Goal: Task Accomplishment & Management: Manage account settings

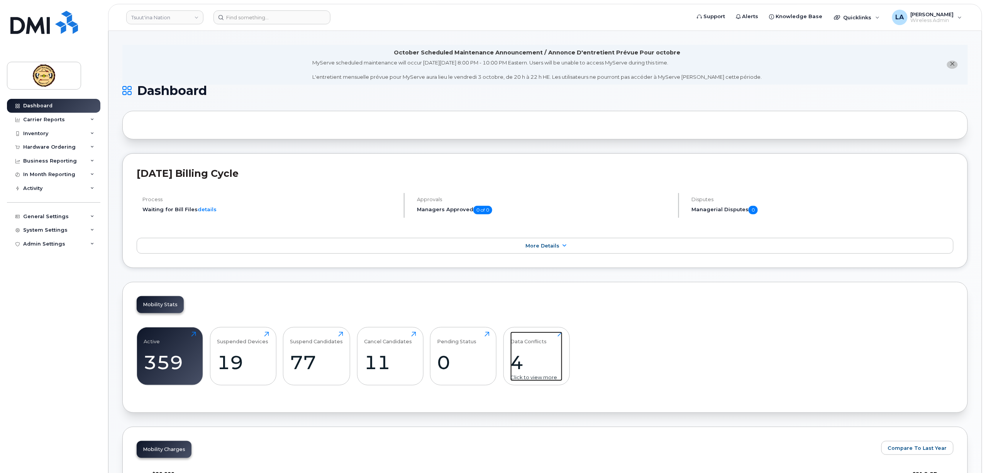
click at [520, 365] on div "4" at bounding box center [536, 362] width 52 height 23
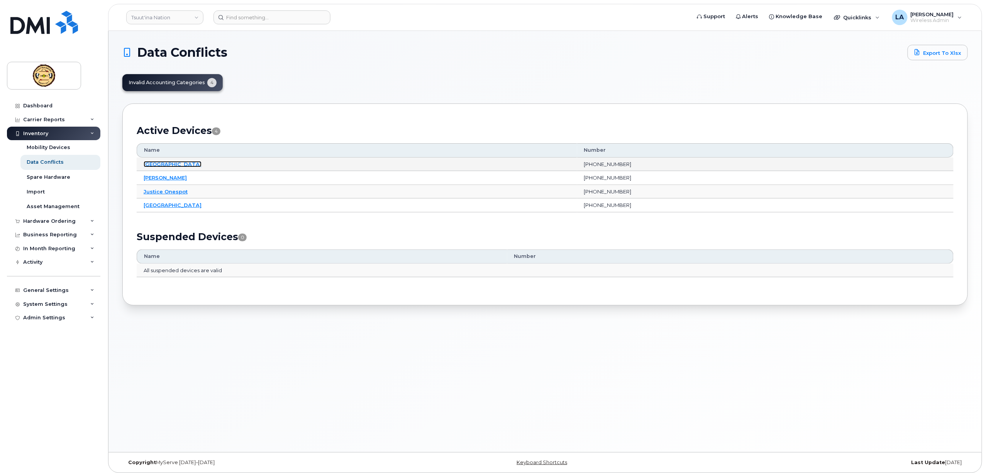
click at [184, 164] on link "[GEOGRAPHIC_DATA]" at bounding box center [173, 164] width 58 height 6
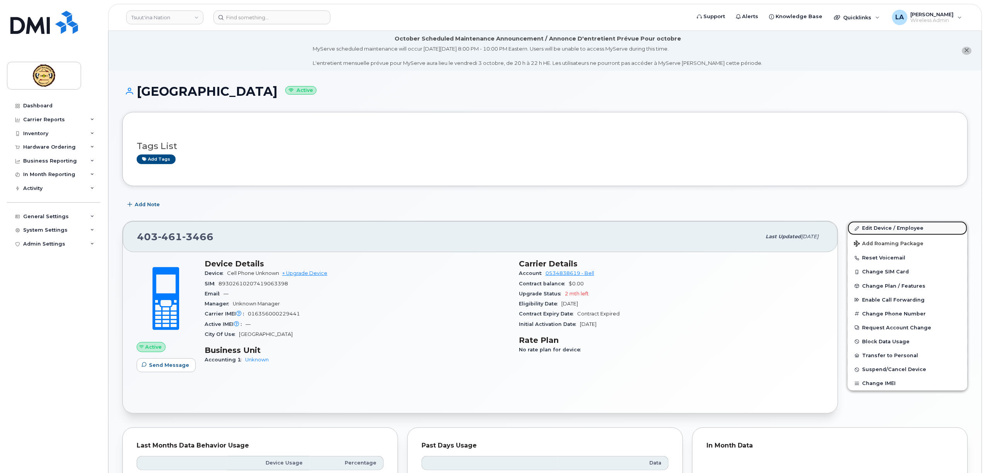
click at [883, 226] on link "Edit Device / Employee" at bounding box center [907, 228] width 120 height 14
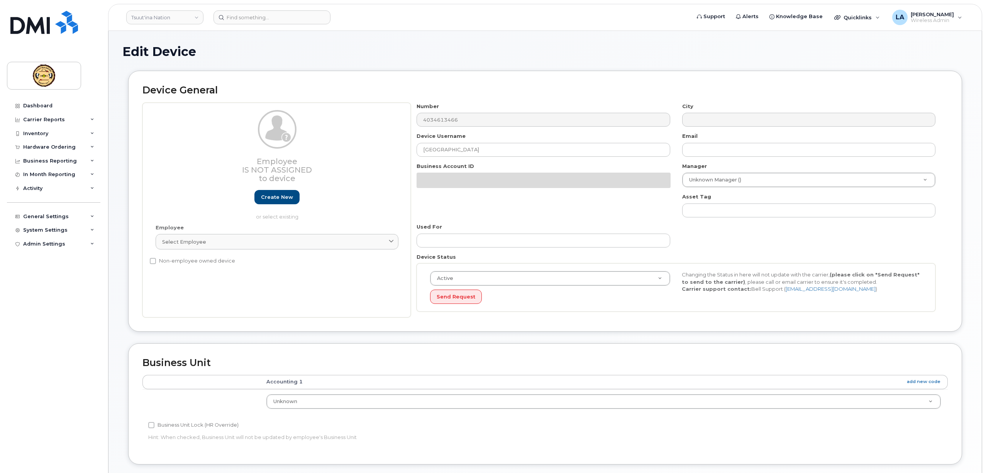
select select "161584"
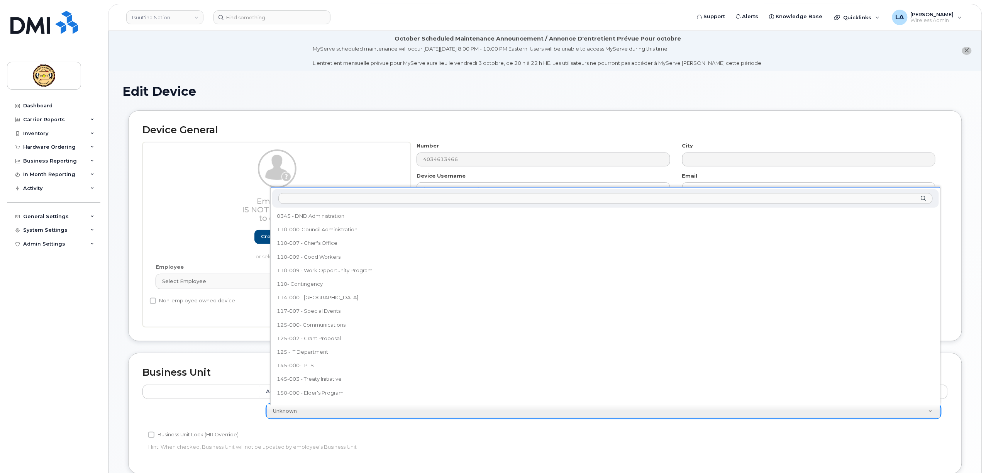
drag, startPoint x: 391, startPoint y: 406, endPoint x: 382, endPoint y: 406, distance: 8.9
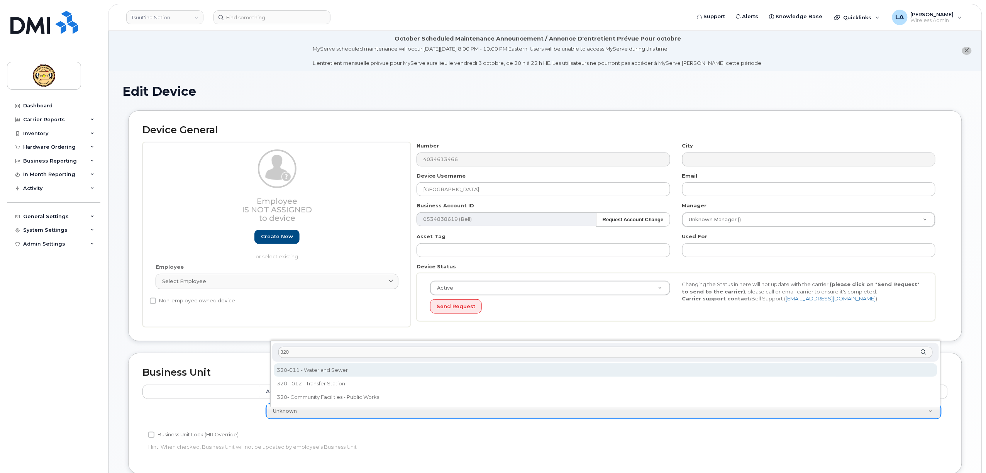
type input "320"
select select "34159907"
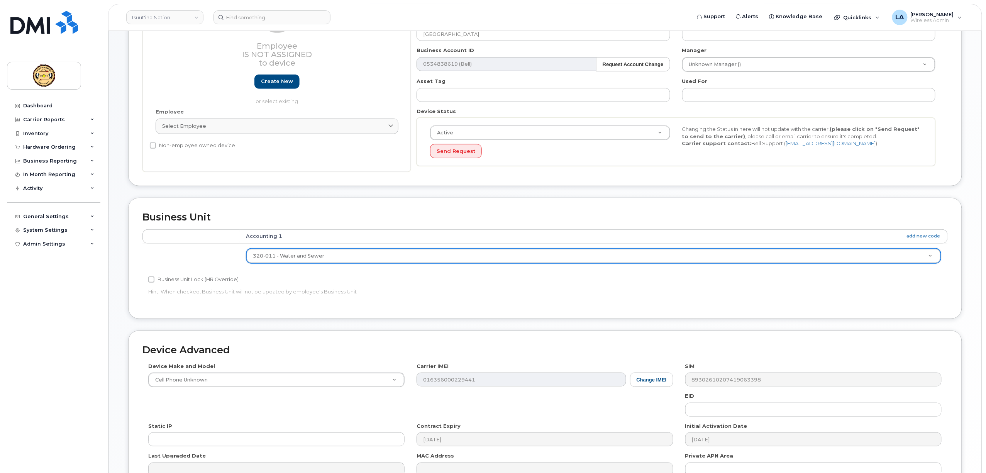
scroll to position [246, 0]
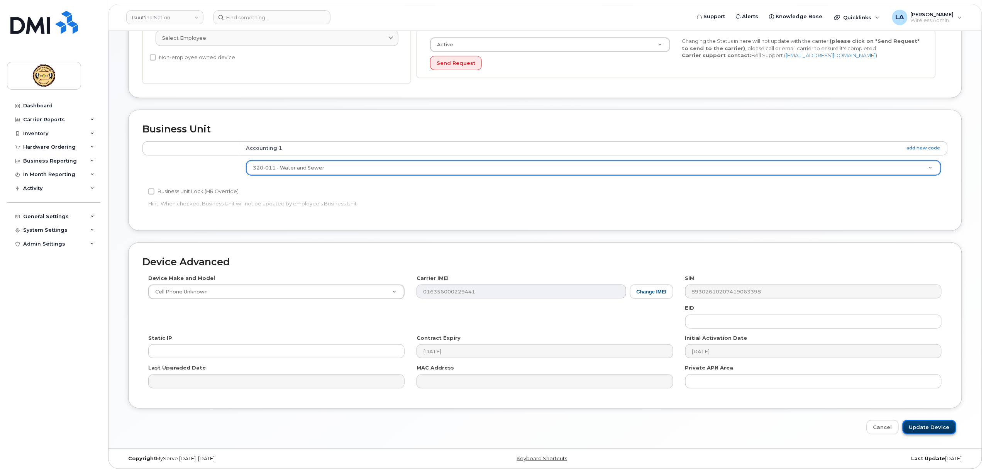
click at [922, 426] on input "Update Device" at bounding box center [929, 427] width 54 height 14
type input "Saving..."
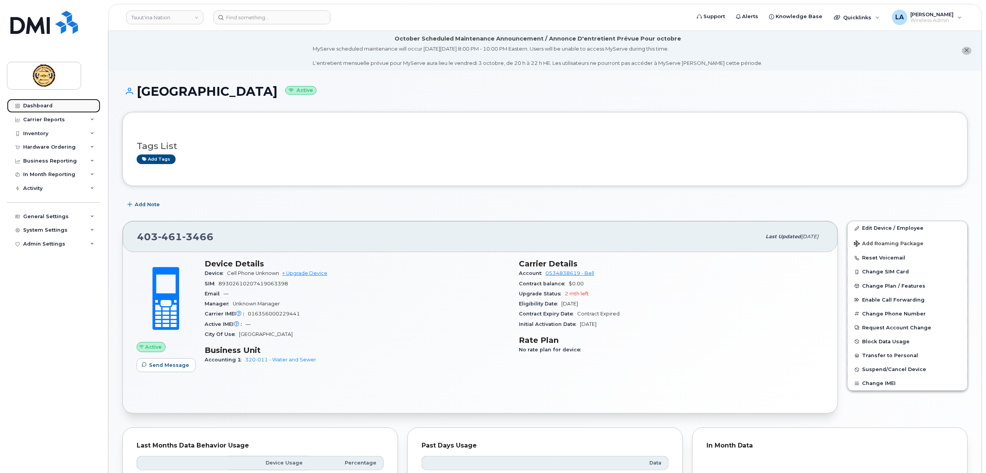
click at [29, 101] on link "Dashboard" at bounding box center [53, 106] width 93 height 14
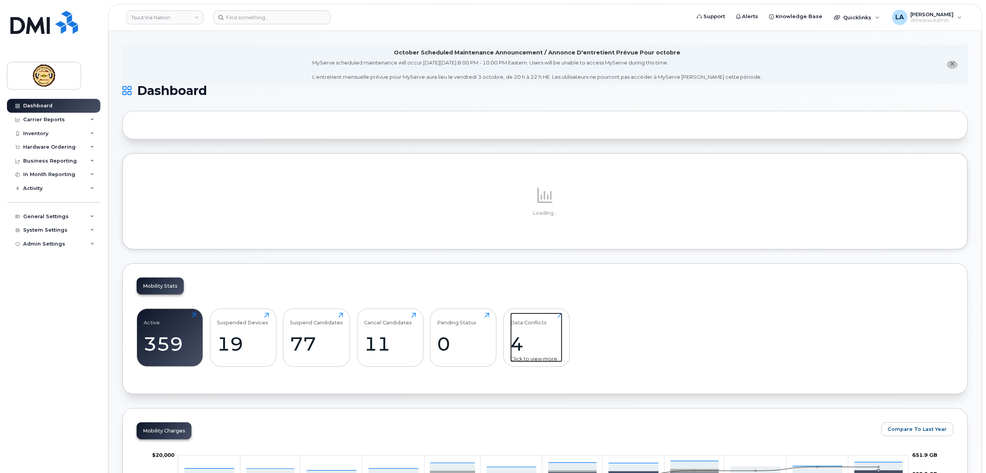
click at [519, 343] on div "4" at bounding box center [536, 343] width 52 height 23
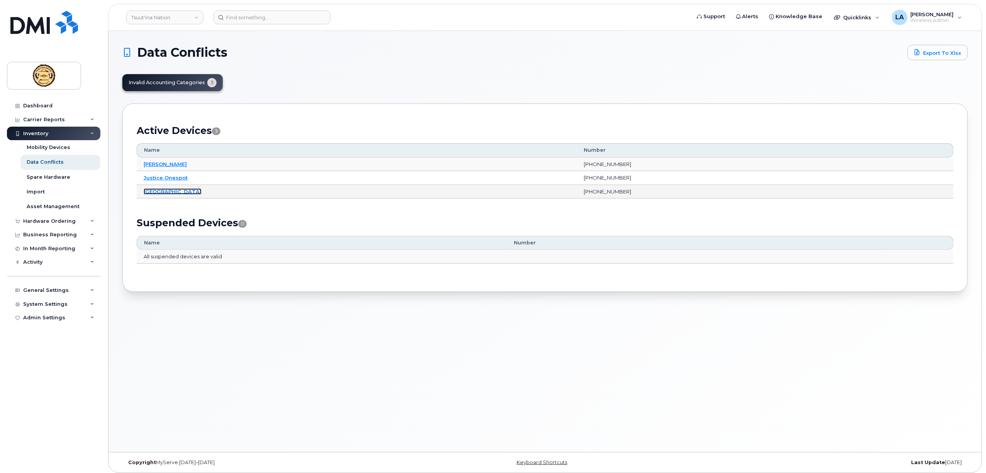
click at [164, 191] on link "West Water Station" at bounding box center [173, 191] width 58 height 6
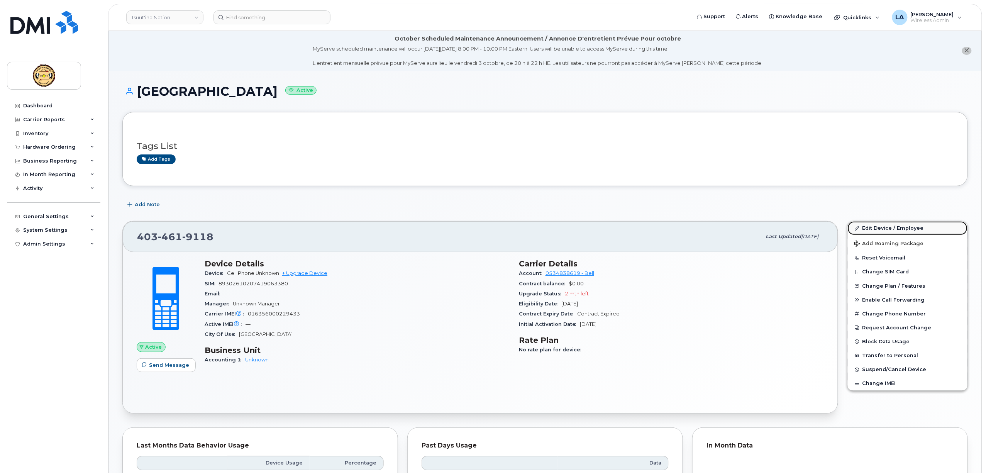
click at [883, 229] on link "Edit Device / Employee" at bounding box center [907, 228] width 120 height 14
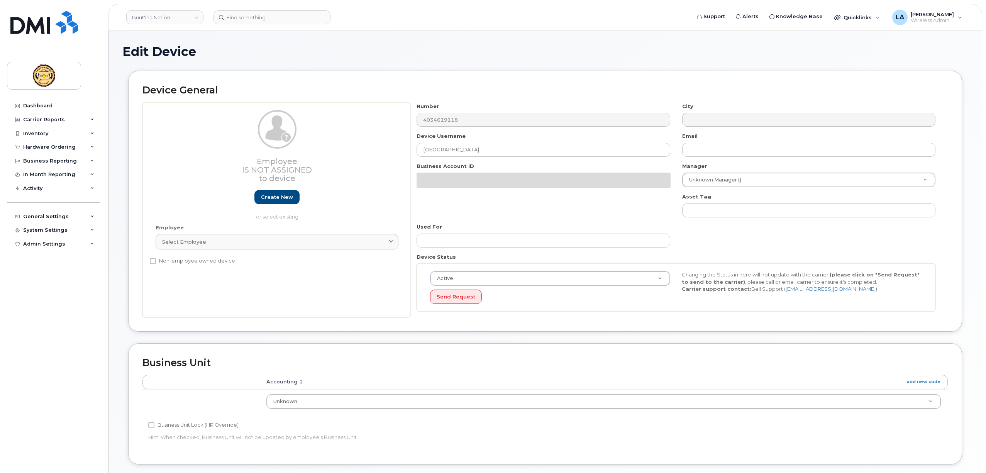
select select "161584"
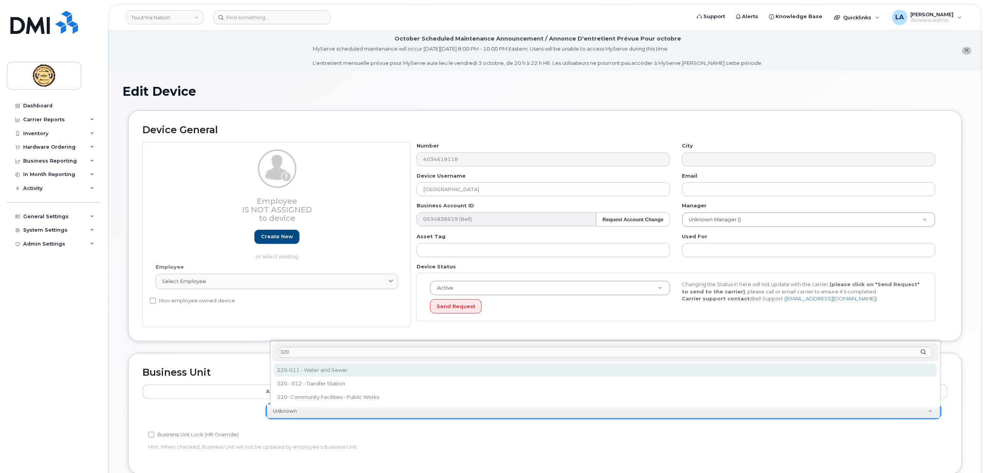
type input "320"
select select "34159907"
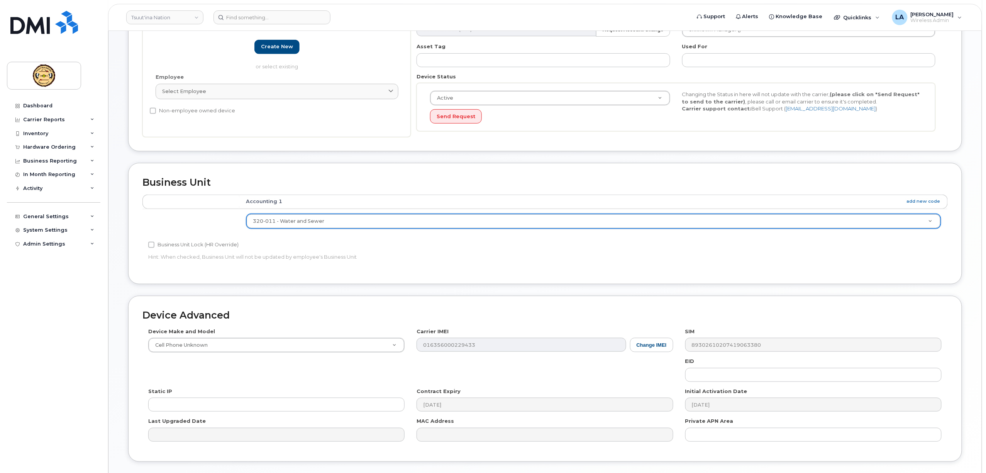
scroll to position [246, 0]
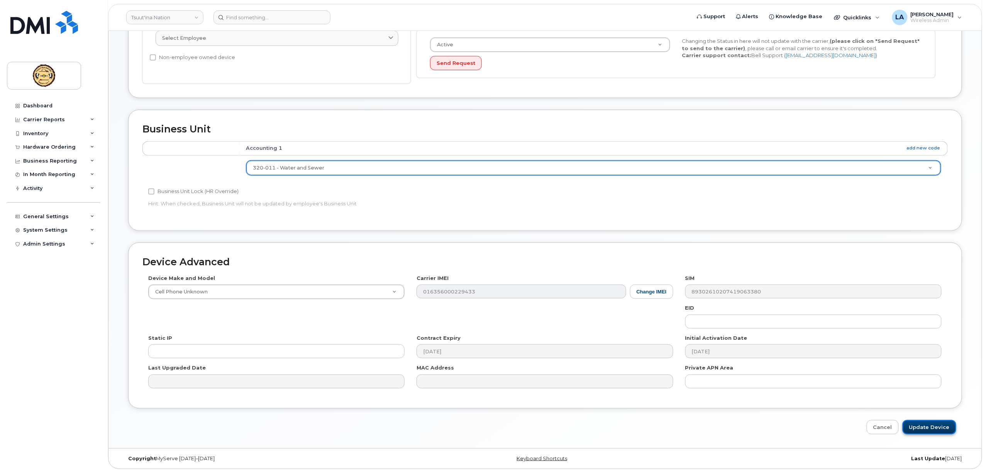
click at [925, 425] on input "Update Device" at bounding box center [929, 427] width 54 height 14
type input "Saving..."
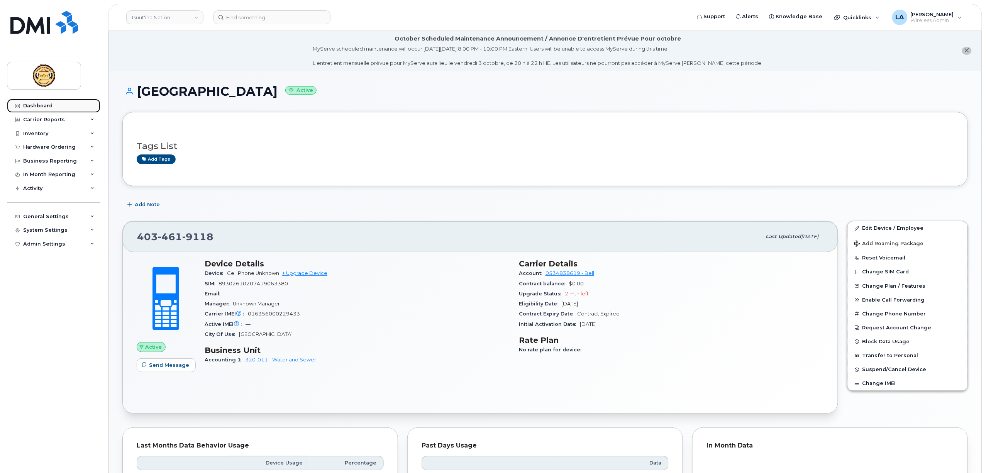
click at [31, 109] on link "Dashboard" at bounding box center [53, 106] width 93 height 14
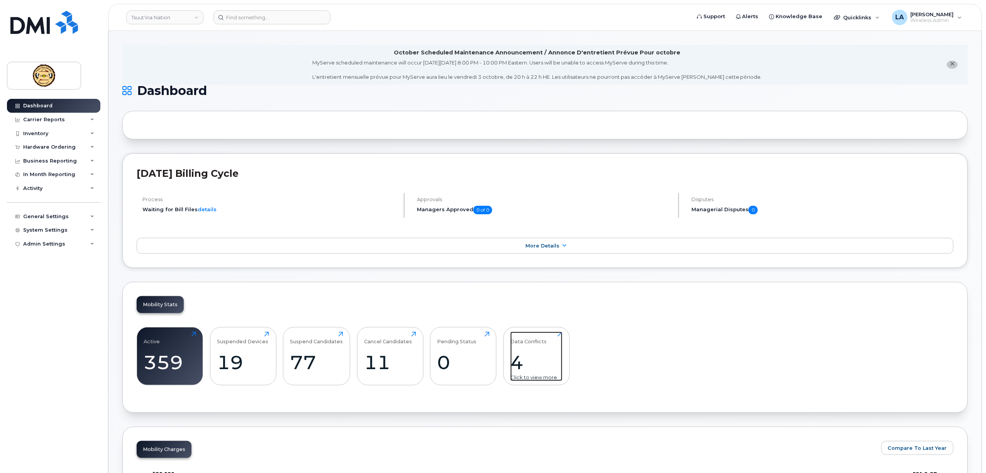
click at [545, 343] on div "Data Conflicts" at bounding box center [528, 337] width 36 height 13
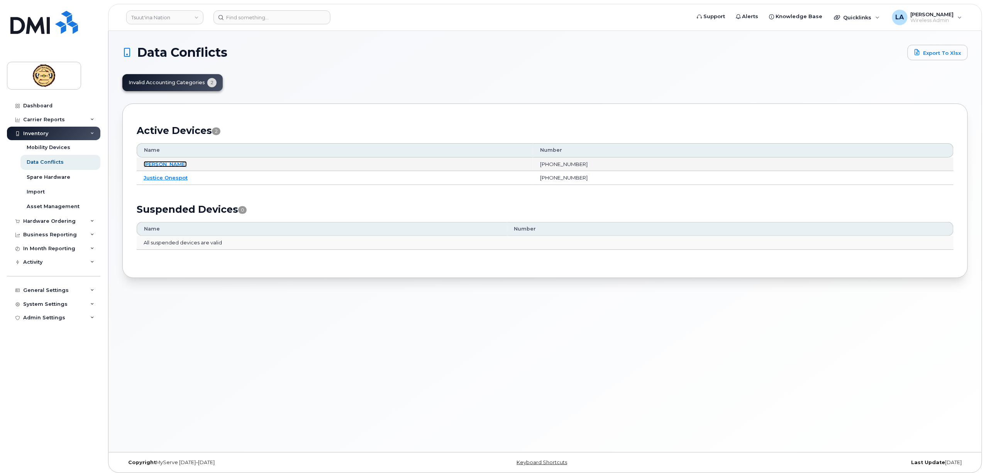
click at [175, 164] on link "[PERSON_NAME]" at bounding box center [165, 164] width 43 height 6
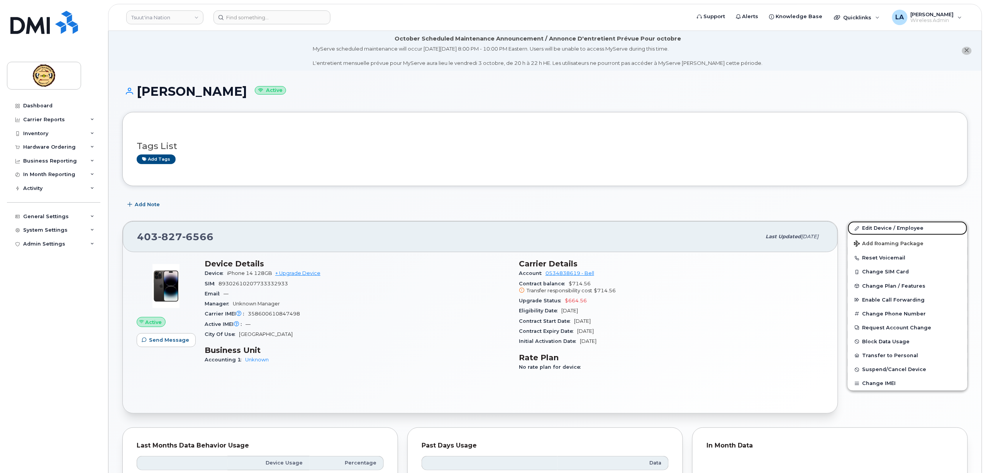
drag, startPoint x: 872, startPoint y: 227, endPoint x: 574, endPoint y: 228, distance: 298.3
click at [872, 227] on link "Edit Device / Employee" at bounding box center [907, 228] width 120 height 14
click at [879, 229] on link "Edit Device / Employee" at bounding box center [907, 228] width 120 height 14
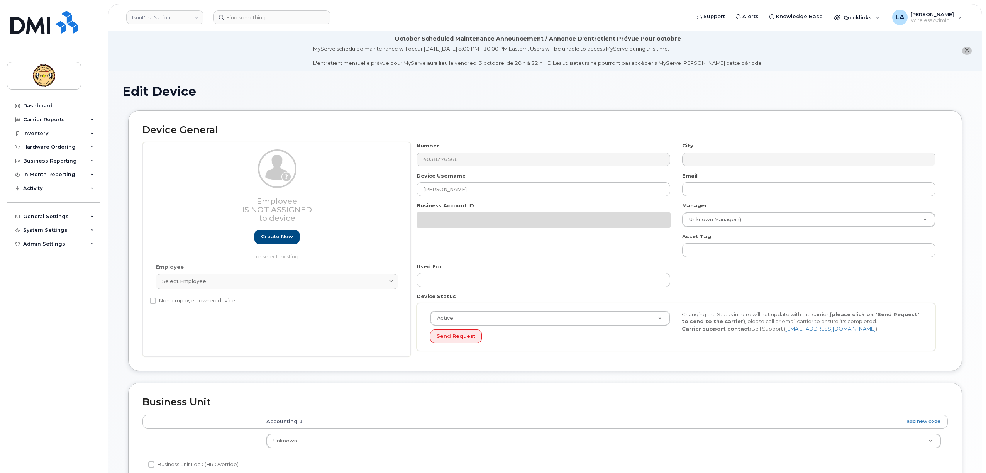
select select "161584"
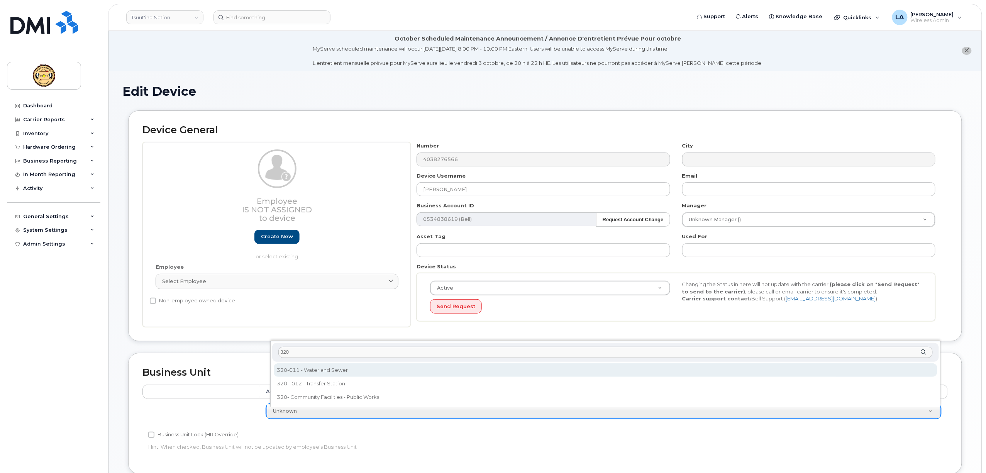
type input "320"
select select "34159907"
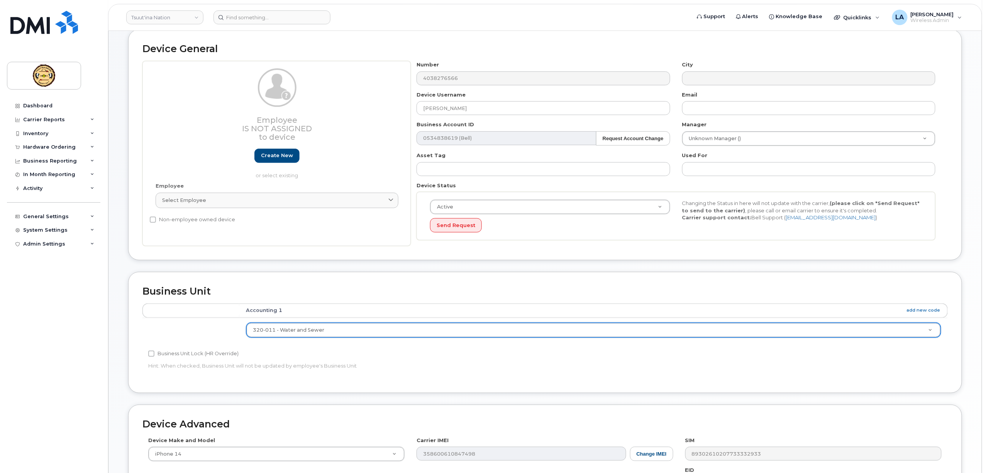
scroll to position [246, 0]
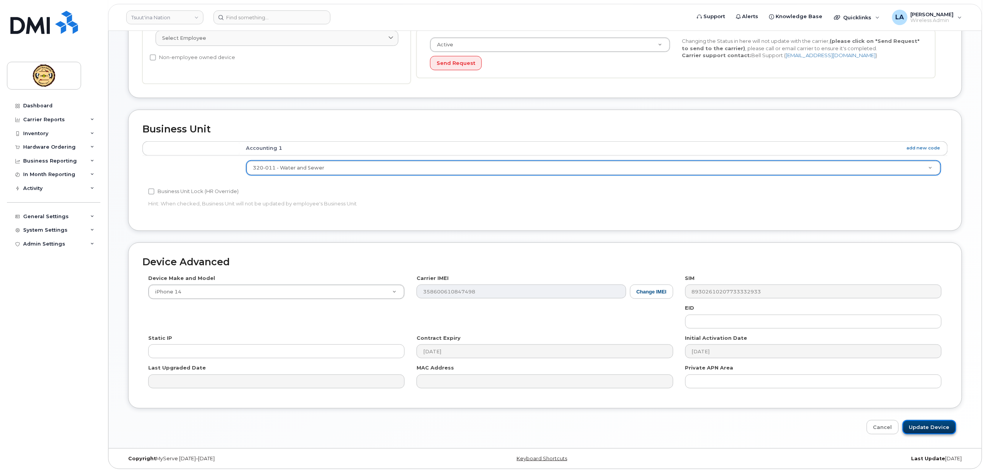
click at [923, 424] on input "Update Device" at bounding box center [929, 427] width 54 height 14
type input "Saving..."
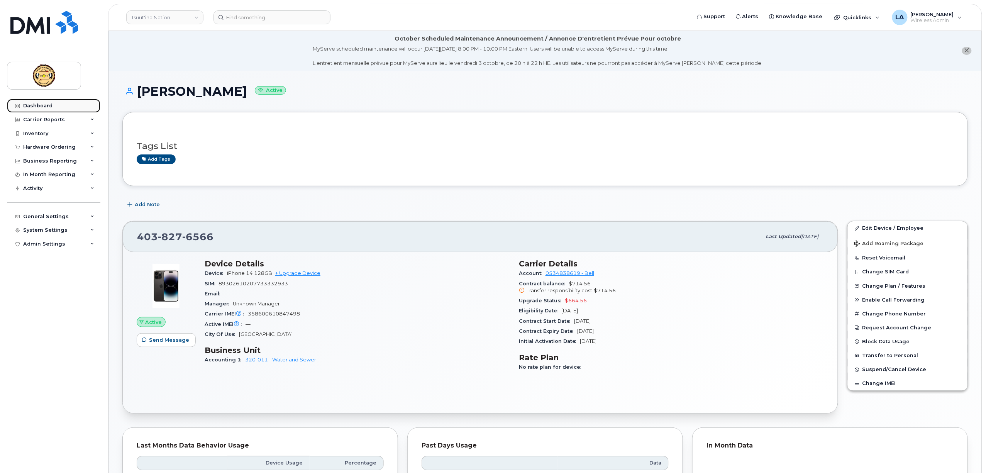
click at [39, 103] on div "Dashboard" at bounding box center [37, 106] width 29 height 6
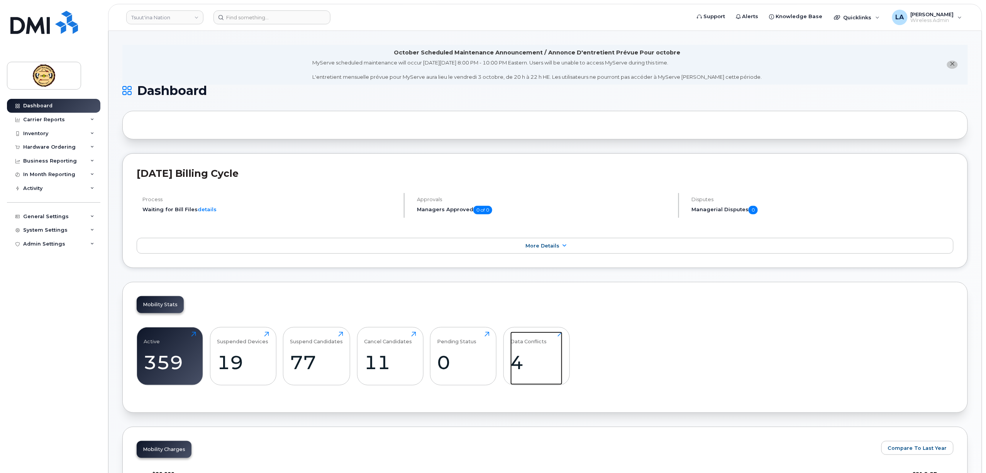
drag, startPoint x: 519, startPoint y: 363, endPoint x: 703, endPoint y: 367, distance: 184.1
click at [519, 363] on div "4" at bounding box center [536, 362] width 52 height 23
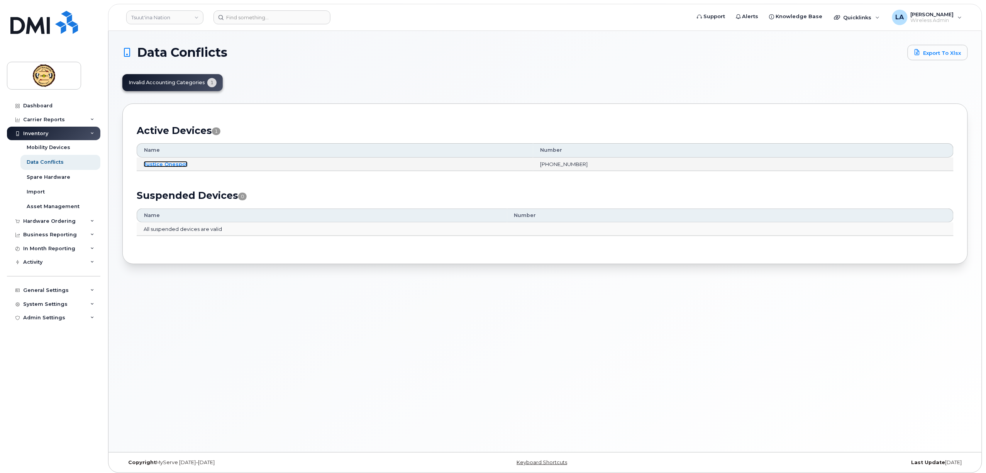
click at [157, 166] on link "Justice Onespot" at bounding box center [166, 164] width 44 height 6
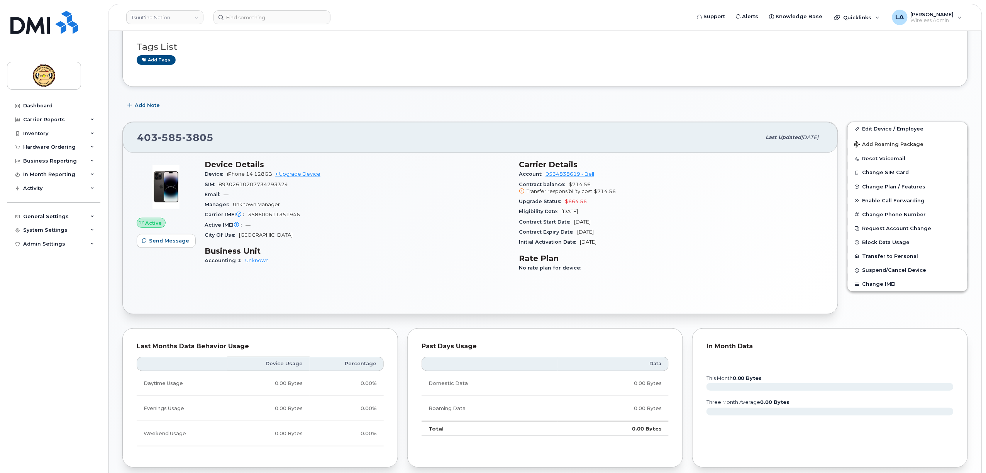
scroll to position [103, 0]
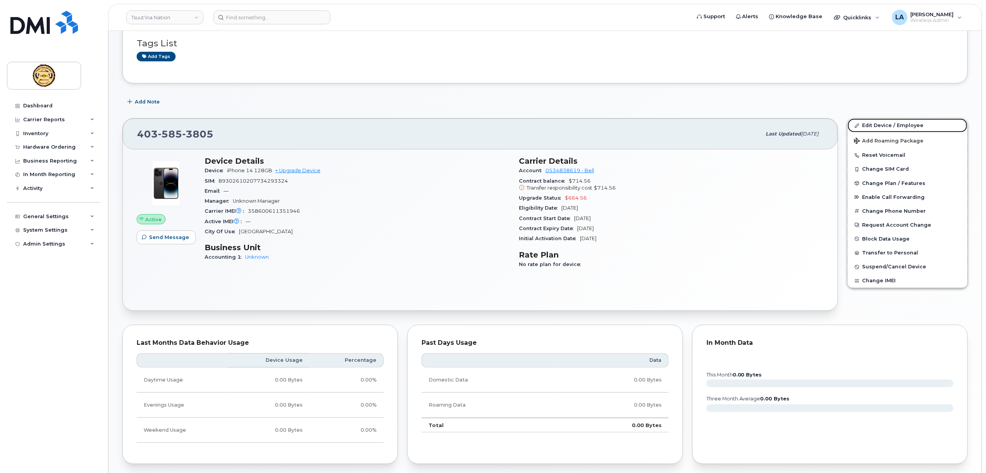
drag, startPoint x: 871, startPoint y: 124, endPoint x: 842, endPoint y: 152, distance: 40.1
click at [871, 124] on link "Edit Device / Employee" at bounding box center [907, 125] width 120 height 14
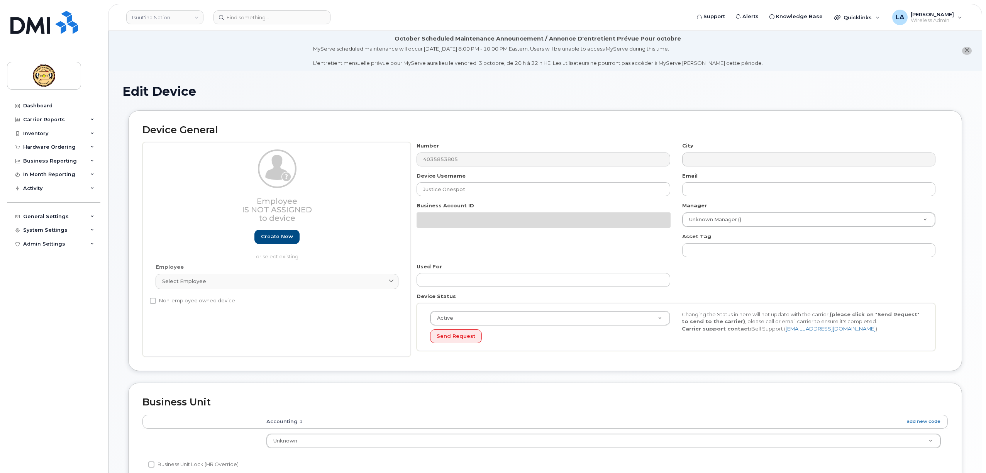
select select "161584"
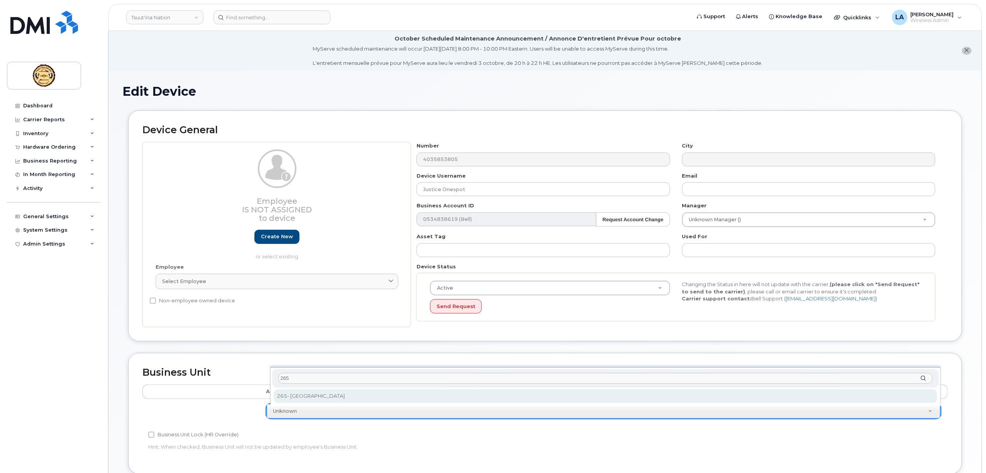
type input "265"
select select "582617"
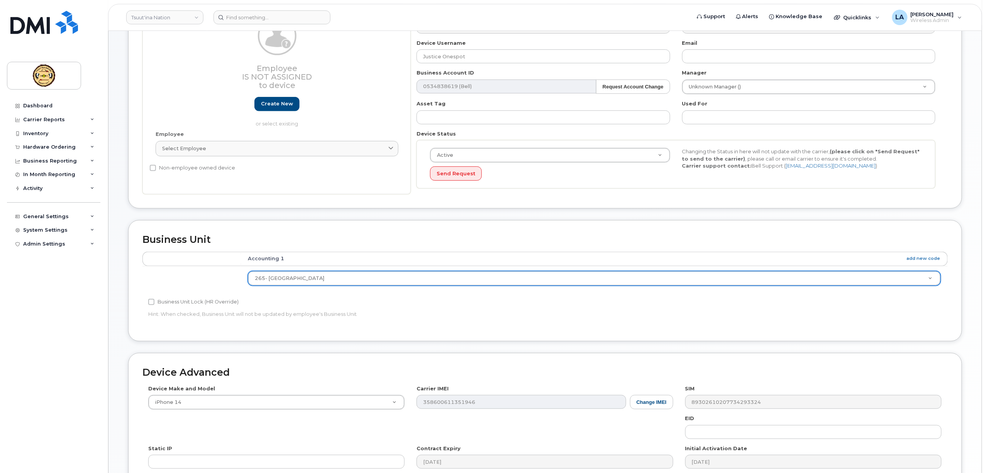
scroll to position [246, 0]
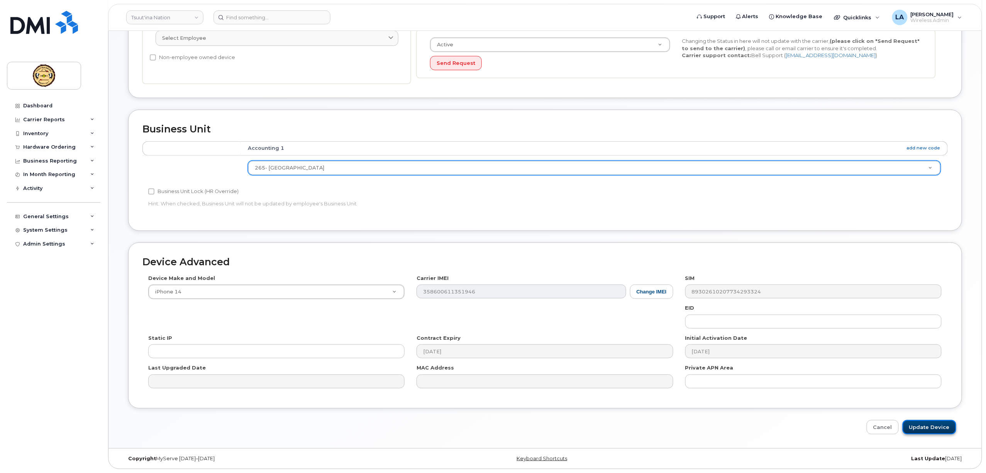
click at [932, 426] on input "Update Device" at bounding box center [929, 427] width 54 height 14
type input "Saving..."
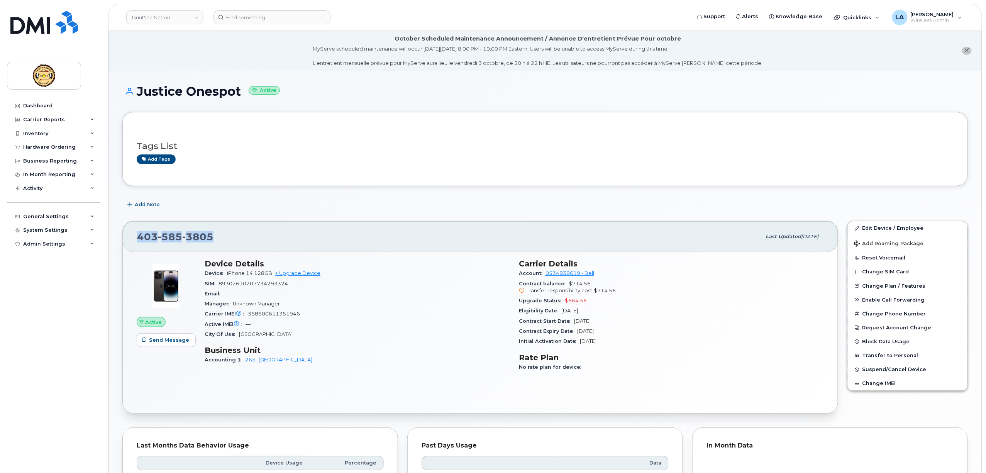
drag, startPoint x: 214, startPoint y: 237, endPoint x: 140, endPoint y: 237, distance: 73.3
click at [140, 237] on div "[PHONE_NUMBER]" at bounding box center [449, 236] width 624 height 16
copy span "[PHONE_NUMBER]"
drag, startPoint x: 51, startPoint y: 102, endPoint x: 315, endPoint y: 215, distance: 286.8
click at [51, 102] on link "Dashboard" at bounding box center [53, 106] width 93 height 14
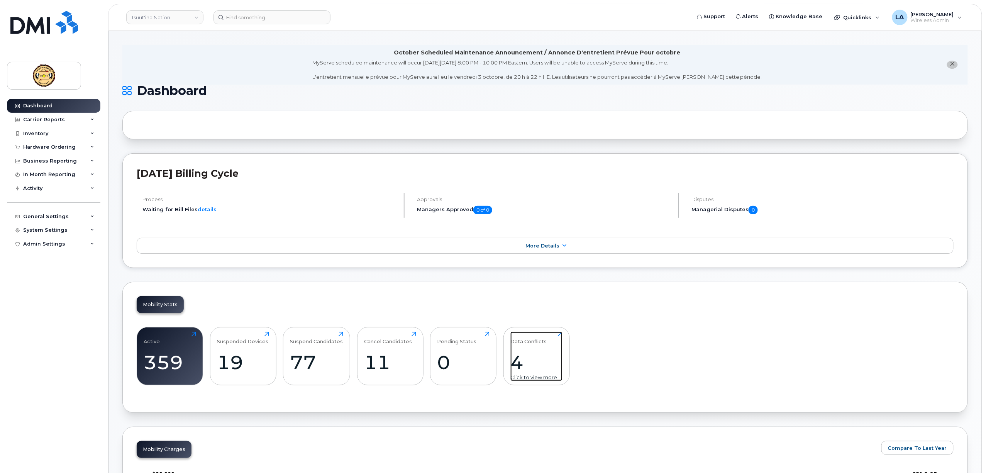
click at [520, 344] on div "Data Conflicts" at bounding box center [528, 337] width 36 height 13
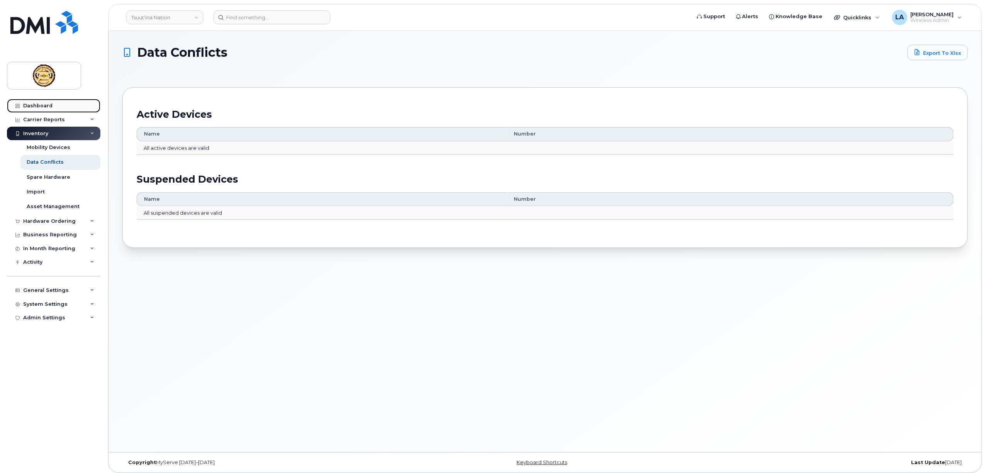
click at [31, 106] on div "Dashboard" at bounding box center [37, 106] width 29 height 6
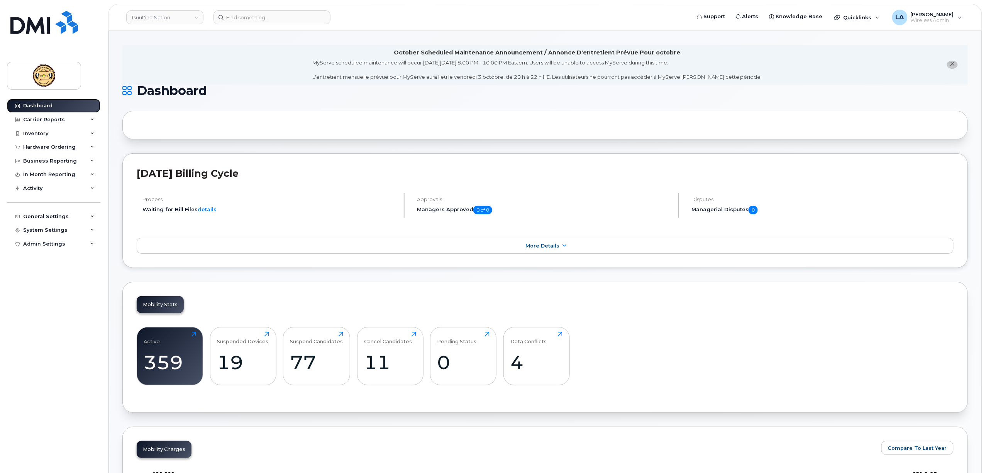
drag, startPoint x: 32, startPoint y: 107, endPoint x: 76, endPoint y: 271, distance: 169.9
click at [32, 107] on div "Dashboard" at bounding box center [37, 106] width 29 height 6
